Goal: Information Seeking & Learning: Check status

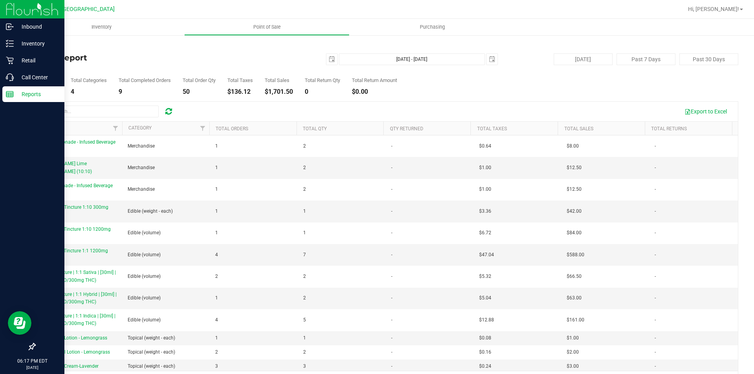
click at [16, 95] on p "Reports" at bounding box center [37, 94] width 47 height 9
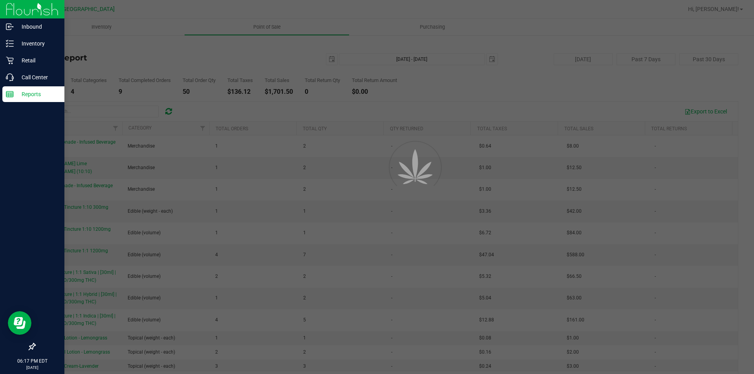
click at [15, 94] on p "Reports" at bounding box center [37, 94] width 47 height 9
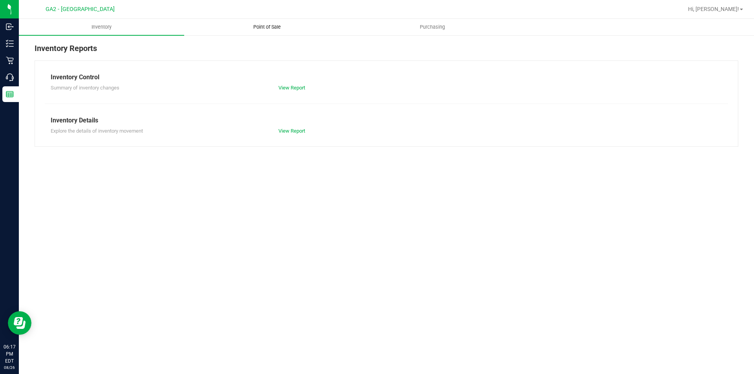
click at [255, 24] on span "Point of Sale" at bounding box center [267, 27] width 49 height 7
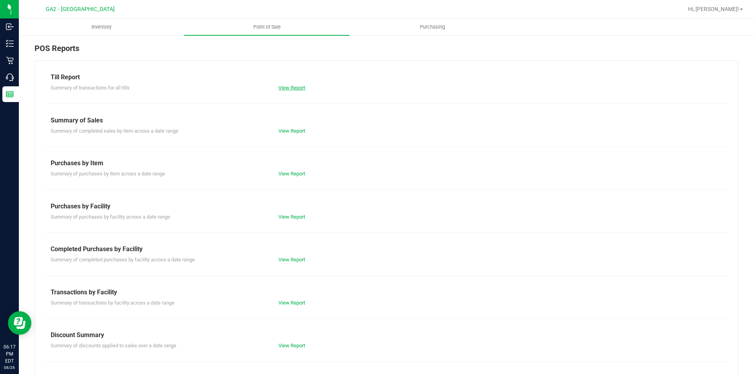
click at [296, 86] on link "View Report" at bounding box center [292, 88] width 27 height 6
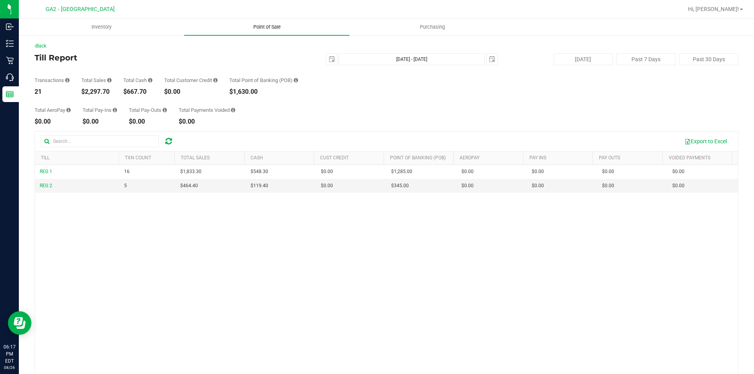
click at [270, 25] on span "Point of Sale" at bounding box center [267, 27] width 49 height 7
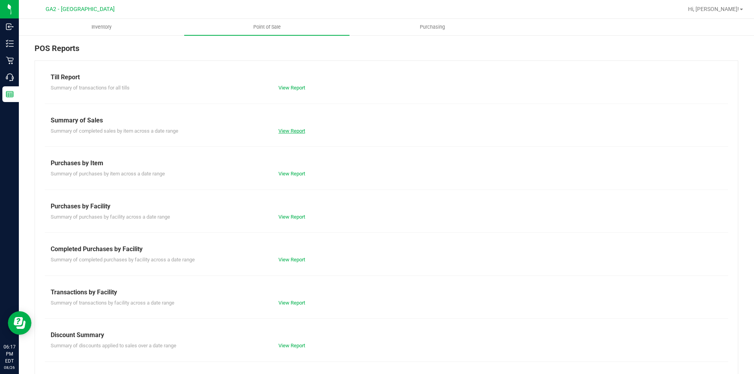
click at [284, 132] on link "View Report" at bounding box center [292, 131] width 27 height 6
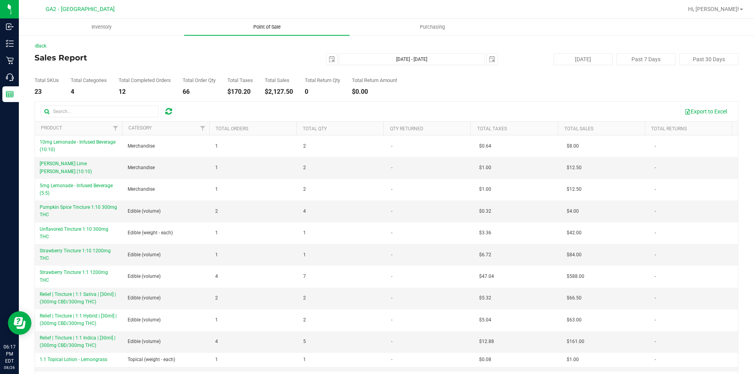
click at [270, 33] on uib-tab-heading "Point of Sale" at bounding box center [266, 27] width 165 height 16
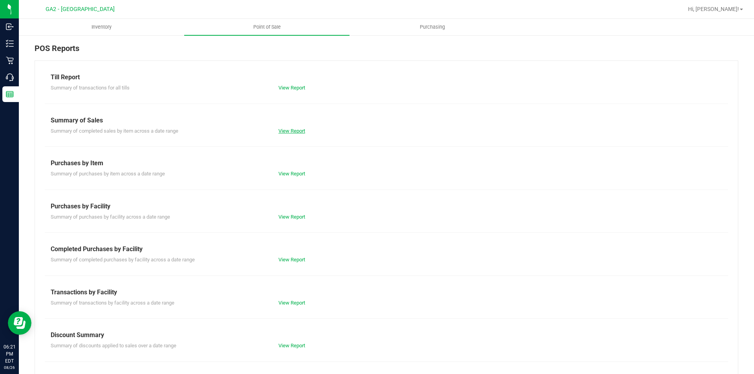
click at [279, 133] on link "View Report" at bounding box center [292, 131] width 27 height 6
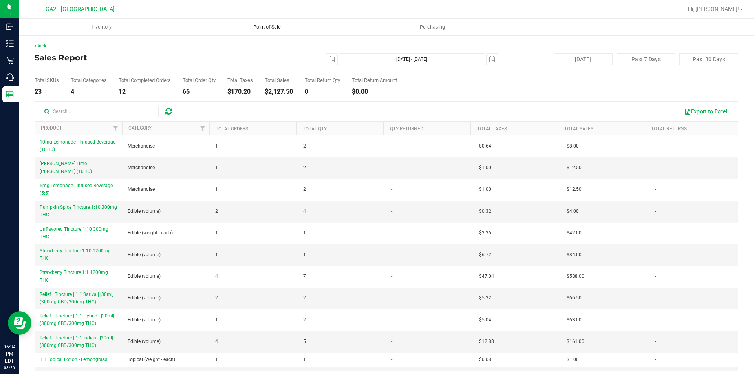
click at [283, 26] on span "Point of Sale" at bounding box center [267, 27] width 49 height 7
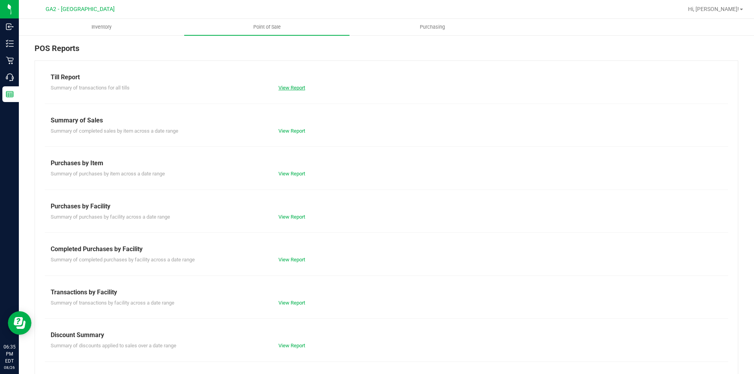
click at [292, 87] on link "View Report" at bounding box center [292, 88] width 27 height 6
click at [282, 128] on link "View Report" at bounding box center [292, 131] width 27 height 6
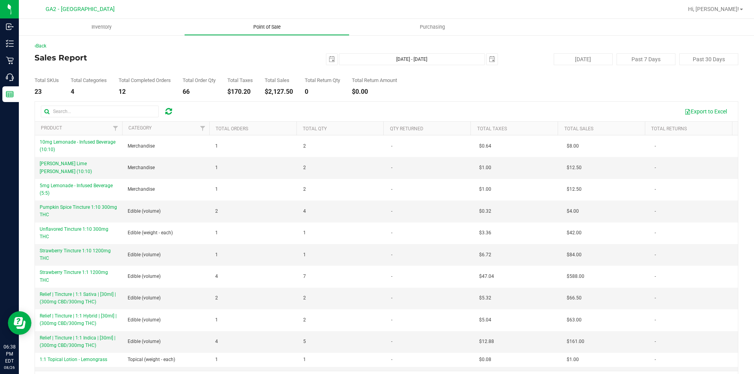
click at [270, 24] on span "Point of Sale" at bounding box center [267, 27] width 49 height 7
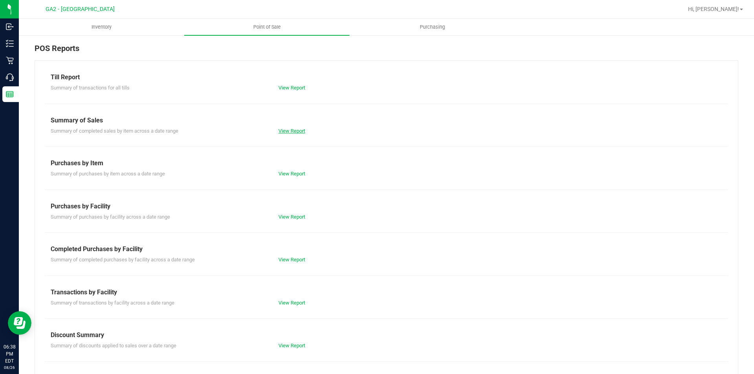
click at [294, 134] on link "View Report" at bounding box center [292, 131] width 27 height 6
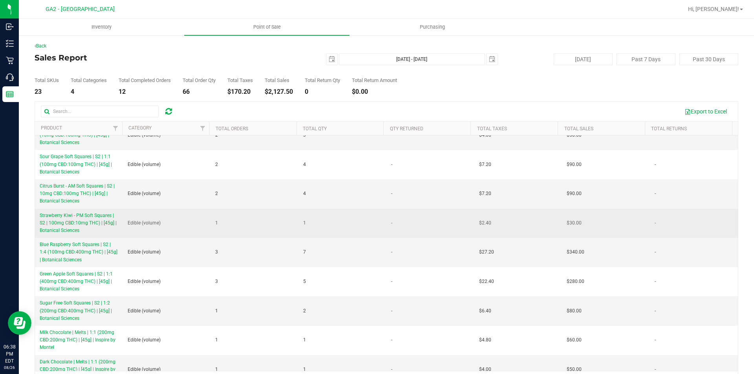
scroll to position [295, 0]
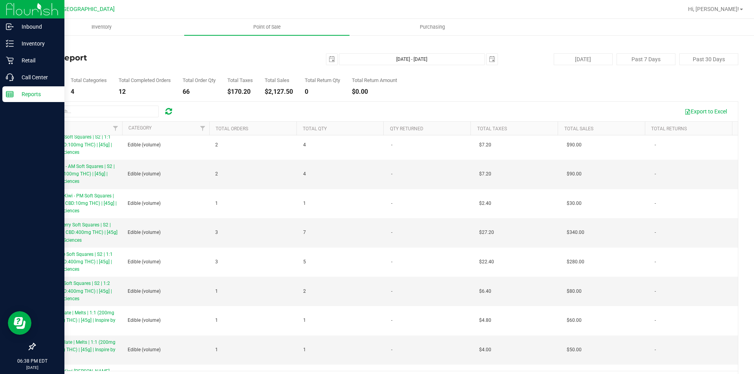
click at [15, 94] on p "Reports" at bounding box center [37, 94] width 47 height 9
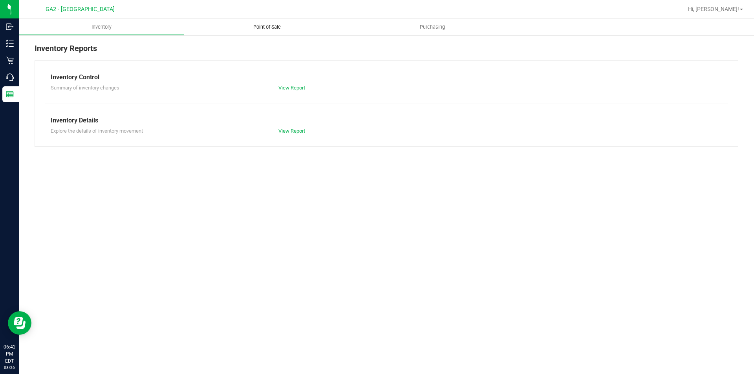
click at [269, 26] on span "Point of Sale" at bounding box center [267, 27] width 49 height 7
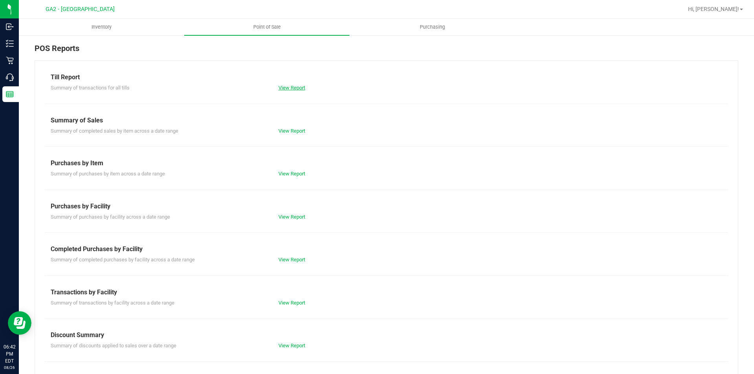
click at [289, 85] on link "View Report" at bounding box center [292, 88] width 27 height 6
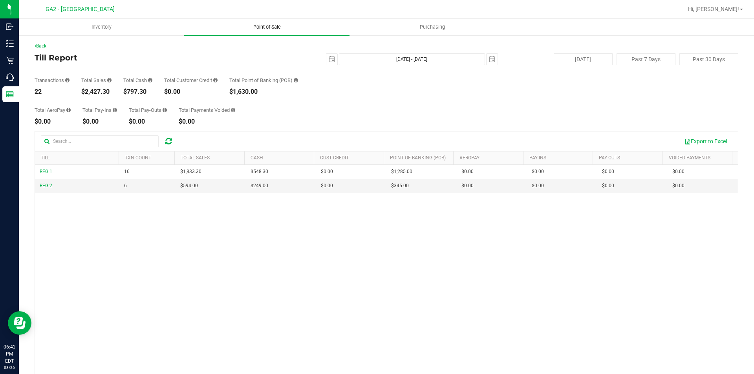
click at [257, 26] on span "Point of Sale" at bounding box center [267, 27] width 49 height 7
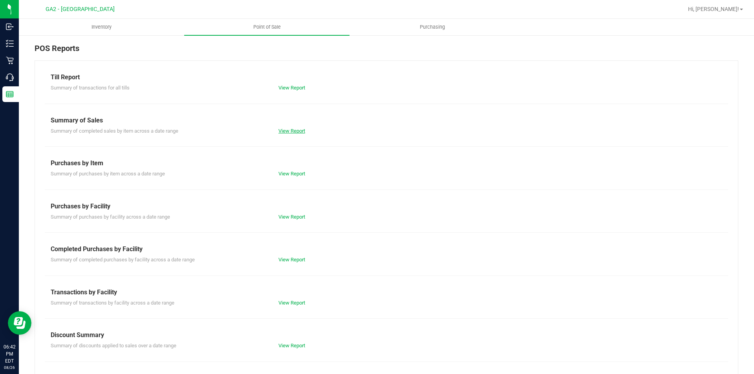
click at [282, 132] on link "View Report" at bounding box center [292, 131] width 27 height 6
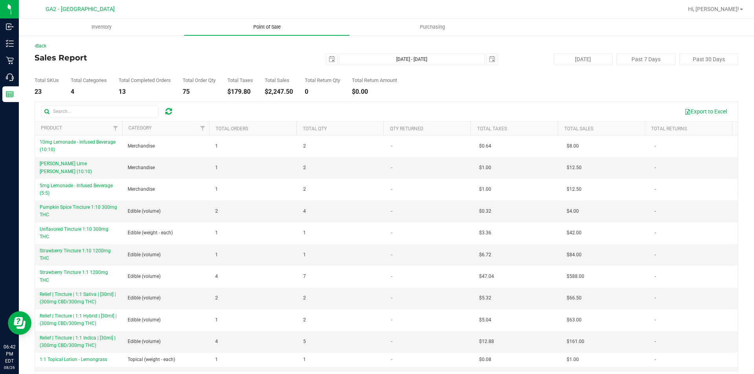
click at [273, 28] on span "Point of Sale" at bounding box center [267, 27] width 49 height 7
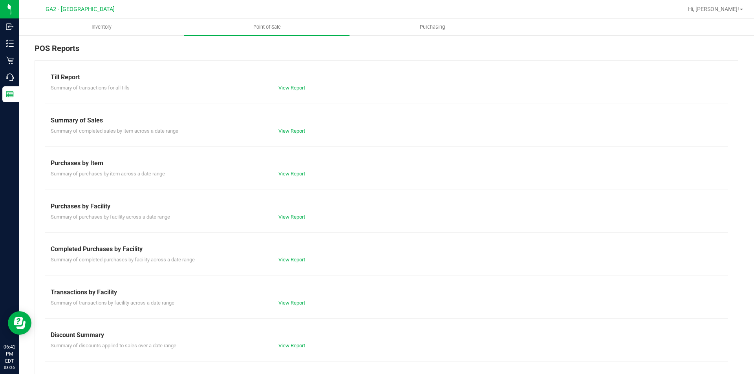
click at [294, 90] on link "View Report" at bounding box center [292, 88] width 27 height 6
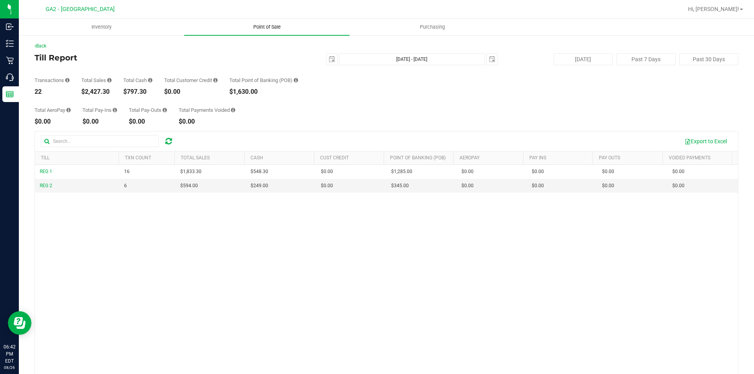
click at [266, 30] on span "Point of Sale" at bounding box center [267, 27] width 49 height 7
